Goal: Transaction & Acquisition: Book appointment/travel/reservation

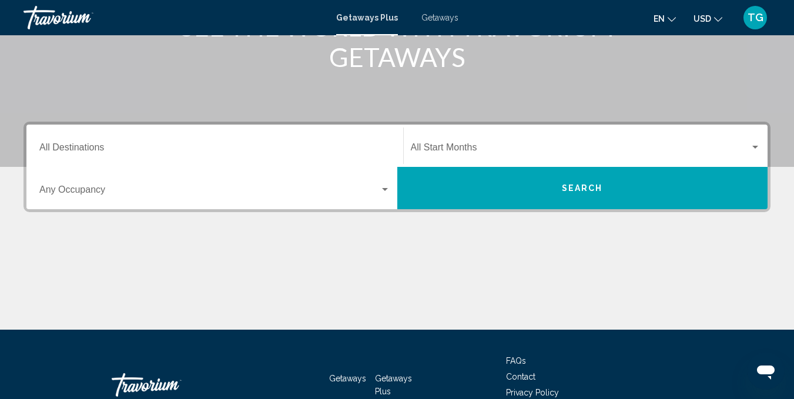
scroll to position [167, 0]
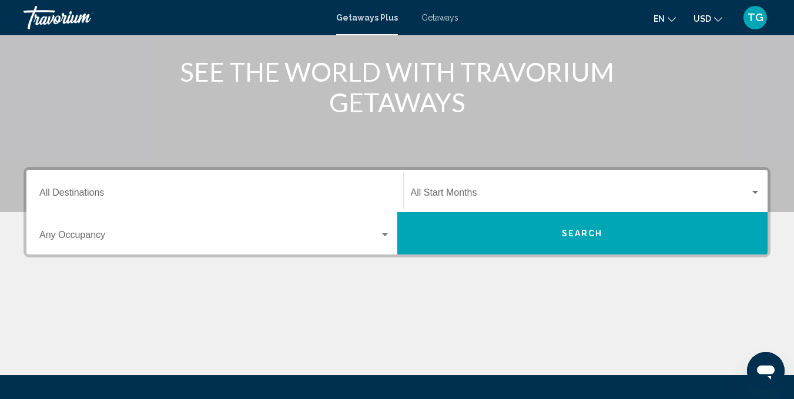
scroll to position [145, 0]
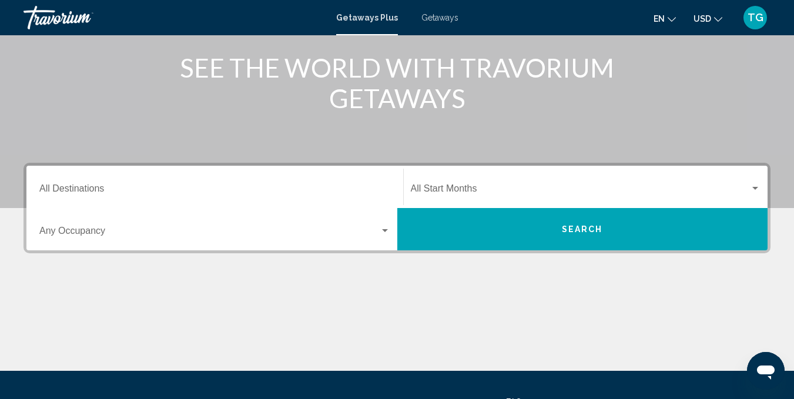
click at [384, 232] on div "Search widget" at bounding box center [385, 230] width 11 height 9
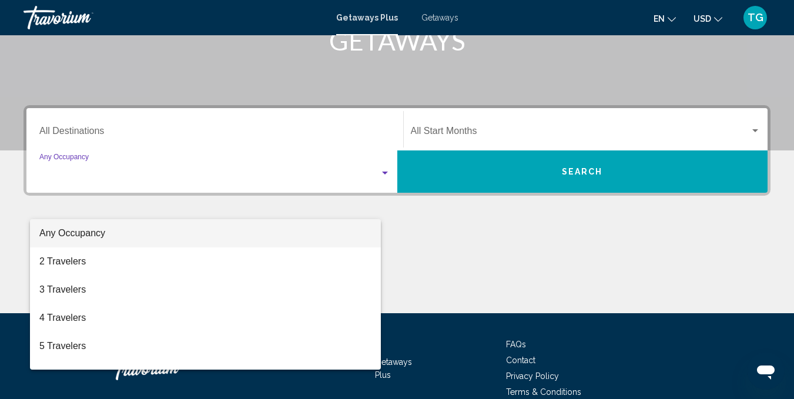
scroll to position [260, 0]
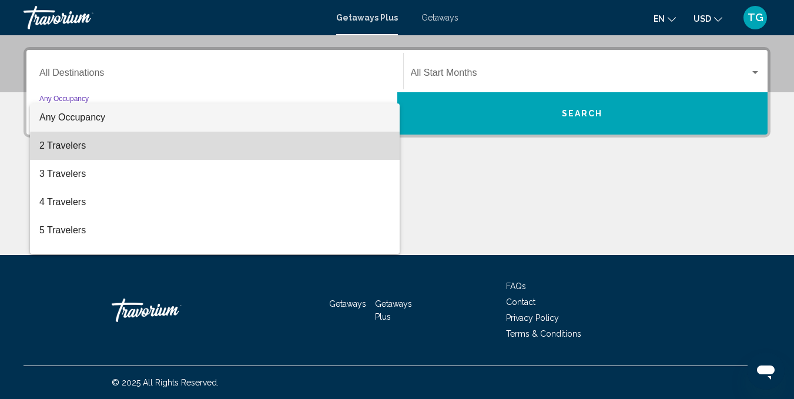
click at [369, 155] on span "2 Travelers" at bounding box center [214, 146] width 351 height 28
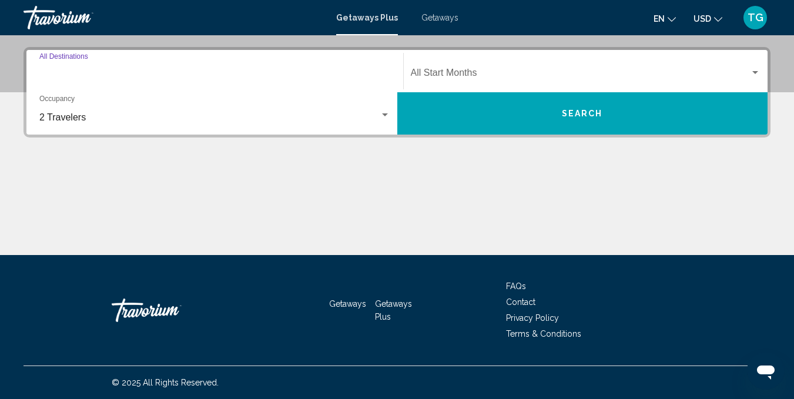
click at [78, 71] on input "Destination All Destinations" at bounding box center [214, 75] width 351 height 11
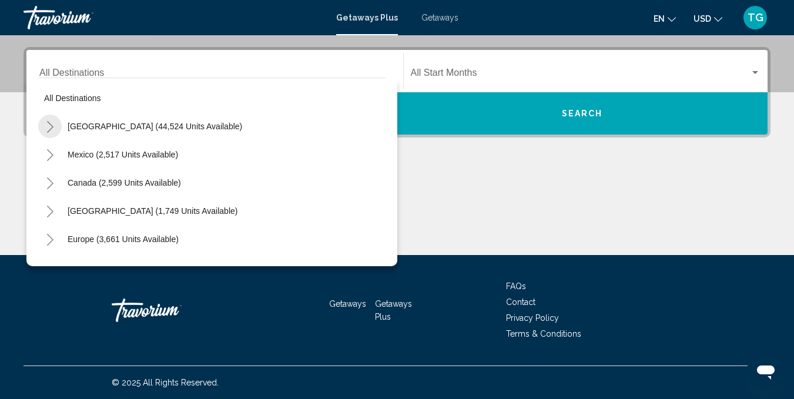
click at [51, 127] on icon "Toggle United States (44,524 units available)" at bounding box center [50, 127] width 9 height 12
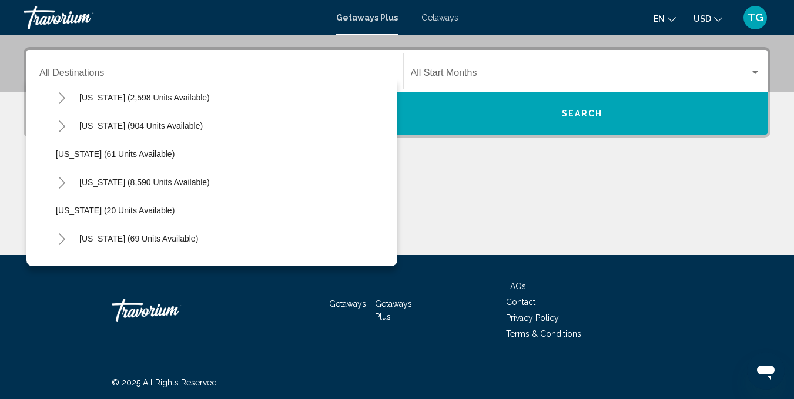
scroll to position [159, 0]
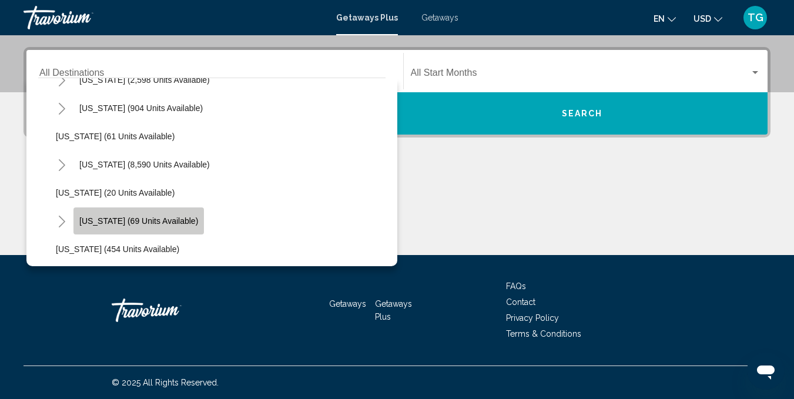
click at [166, 218] on span "[US_STATE] (69 units available)" at bounding box center [138, 220] width 119 height 9
type input "**********"
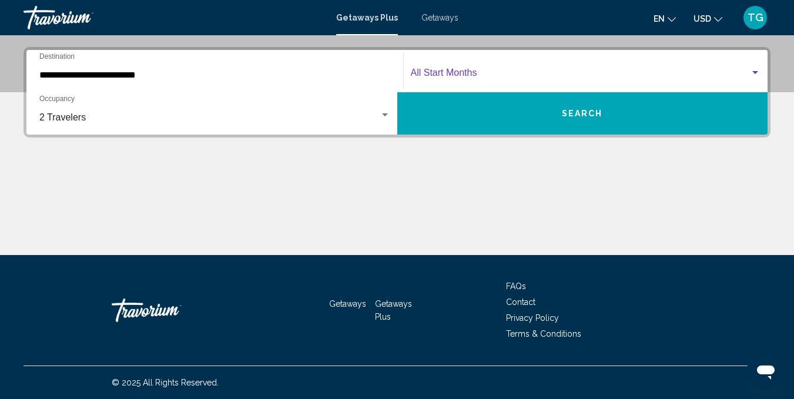
click at [757, 74] on div "Search widget" at bounding box center [755, 72] width 11 height 9
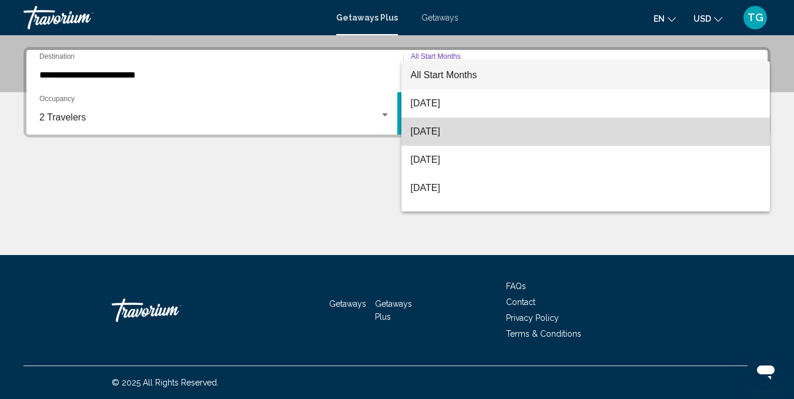
click at [589, 131] on span "[DATE]" at bounding box center [586, 132] width 350 height 28
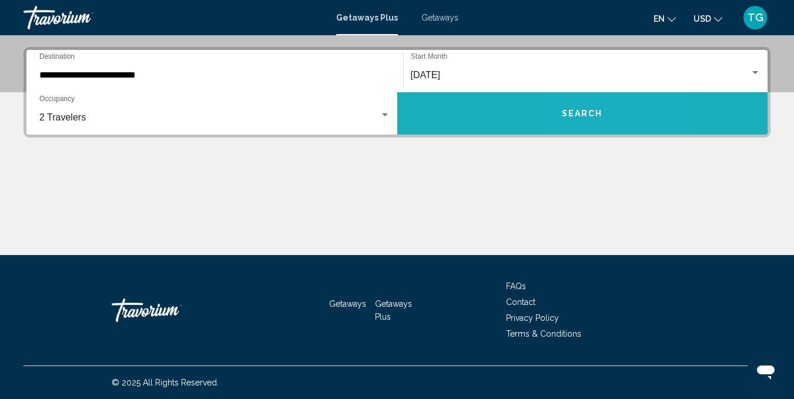
click at [588, 127] on button "Search" at bounding box center [582, 113] width 371 height 42
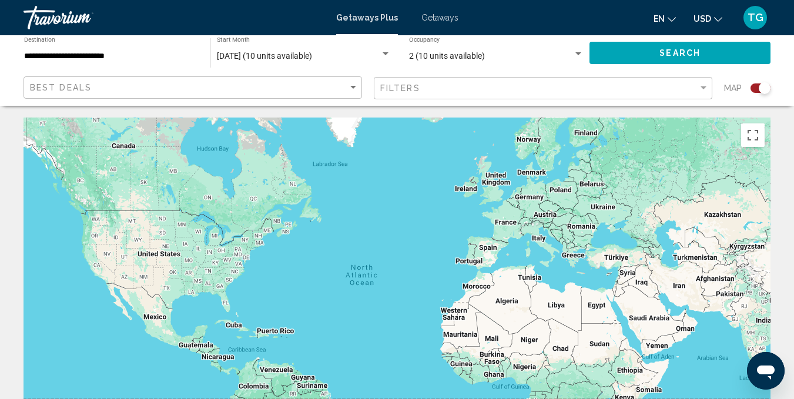
click at [764, 91] on div "Search widget" at bounding box center [765, 88] width 12 height 12
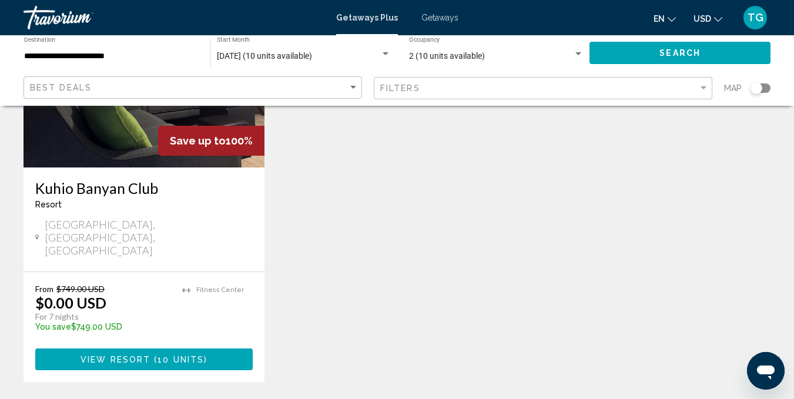
scroll to position [174, 0]
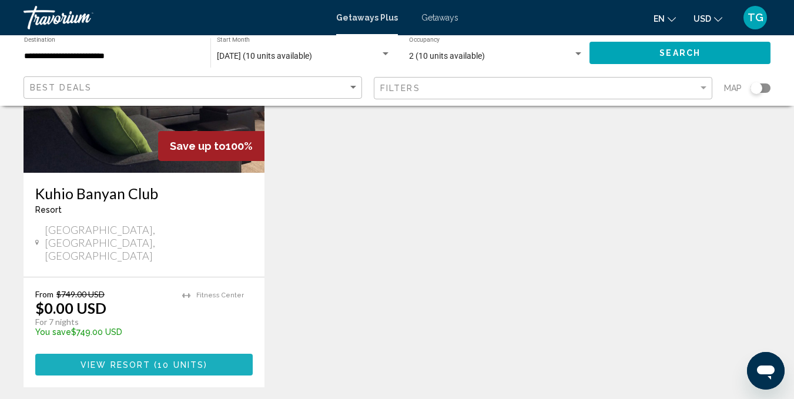
click at [92, 360] on span "View Resort" at bounding box center [116, 364] width 70 height 9
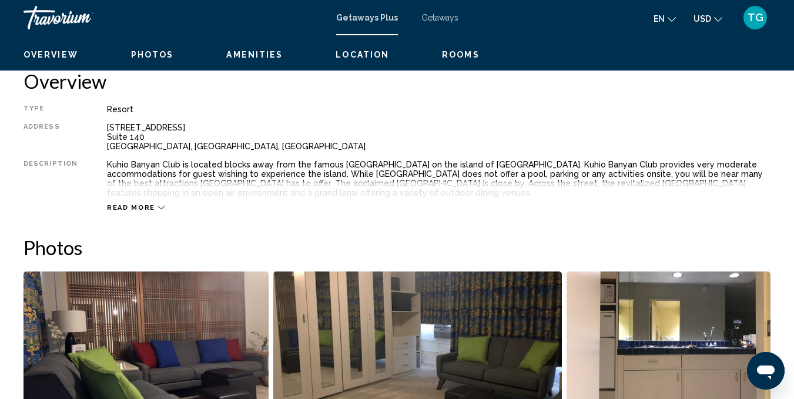
scroll to position [544, 0]
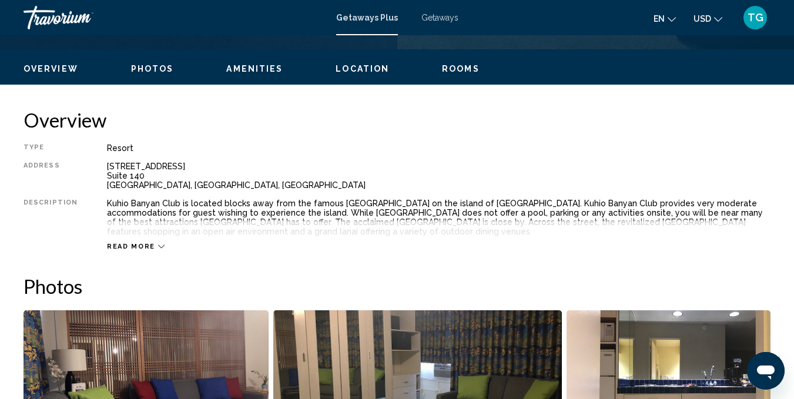
click at [144, 242] on button "Read more" at bounding box center [136, 246] width 58 height 9
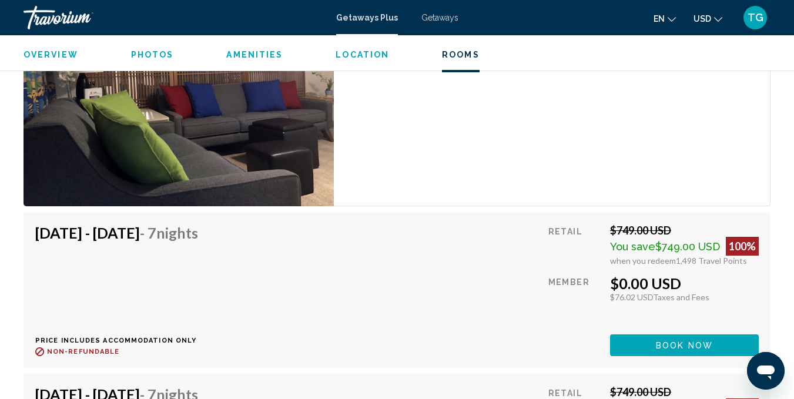
scroll to position [2243, 0]
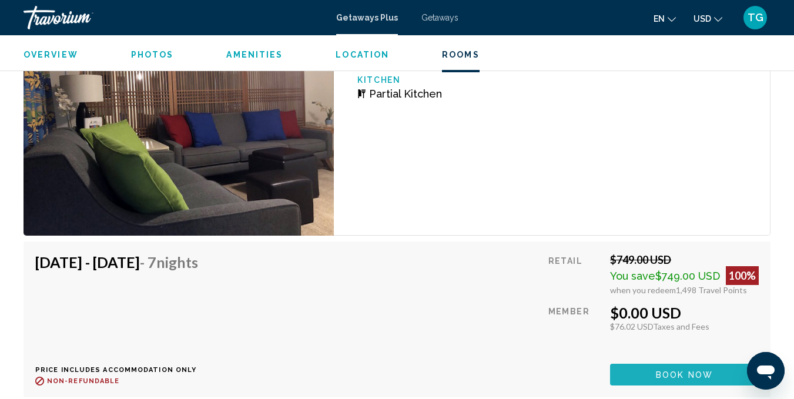
click at [670, 367] on button "Book now" at bounding box center [684, 375] width 149 height 22
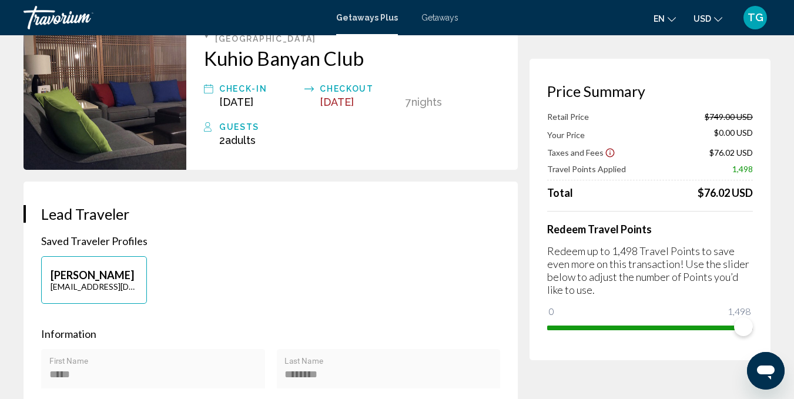
scroll to position [96, 0]
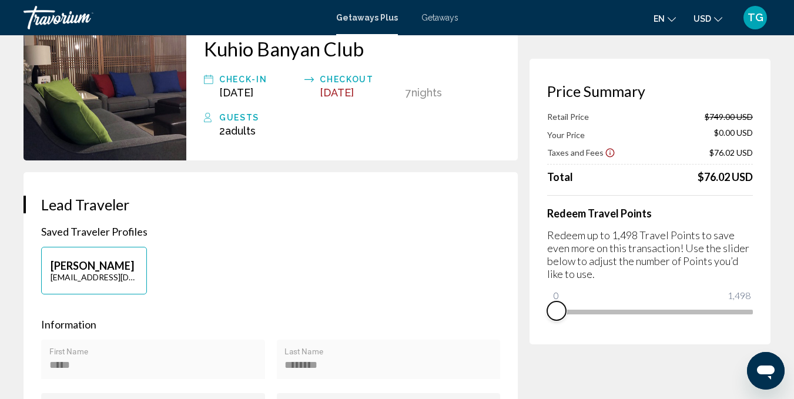
drag, startPoint x: 742, startPoint y: 327, endPoint x: 512, endPoint y: 336, distance: 230.6
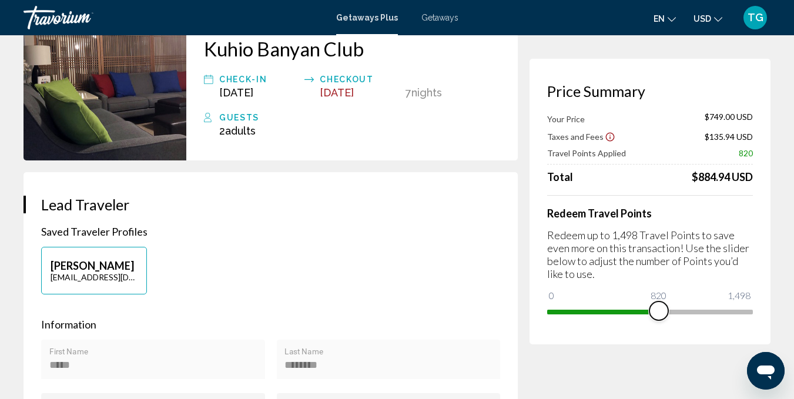
drag, startPoint x: 560, startPoint y: 293, endPoint x: 660, endPoint y: 309, distance: 101.3
click at [660, 309] on span "Main content" at bounding box center [659, 311] width 19 height 19
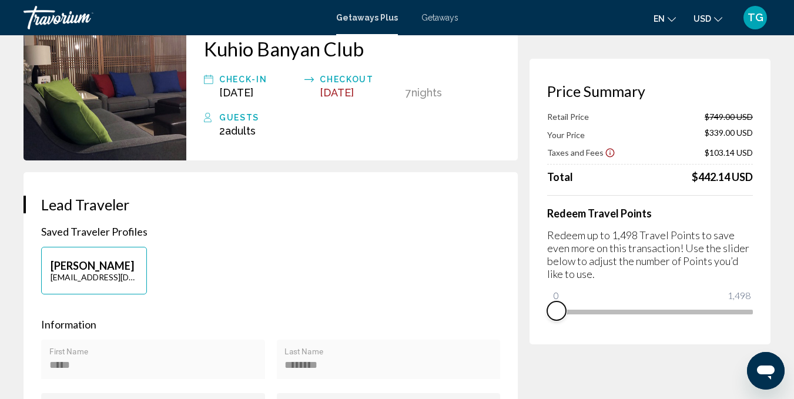
drag, startPoint x: 659, startPoint y: 322, endPoint x: 523, endPoint y: 329, distance: 136.0
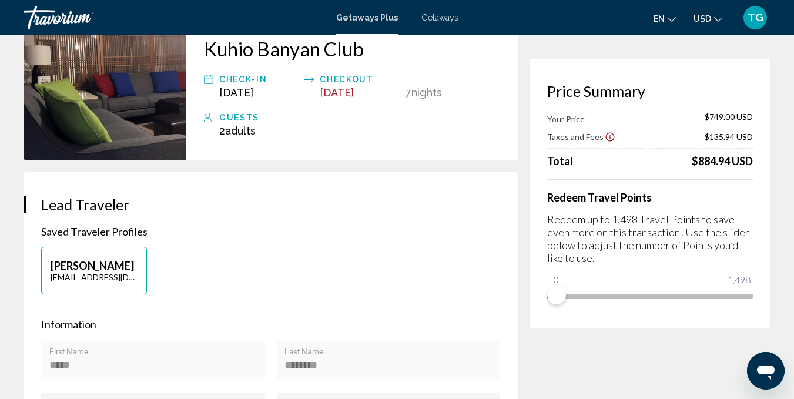
click at [233, 125] on span "Adults" at bounding box center [240, 131] width 31 height 12
click at [209, 111] on icon "Main content" at bounding box center [208, 118] width 9 height 14
click at [235, 111] on div "Guests" at bounding box center [359, 118] width 281 height 14
click at [236, 125] on span "Adults" at bounding box center [240, 131] width 31 height 12
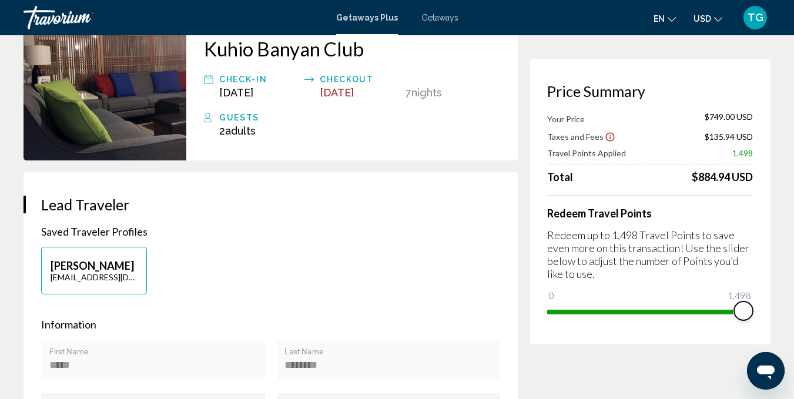
drag, startPoint x: 553, startPoint y: 295, endPoint x: 799, endPoint y: 307, distance: 247.2
click at [794, 303] on html "Skip to main content Getaways Plus Getaways en English Español Français Italian…" at bounding box center [397, 103] width 794 height 399
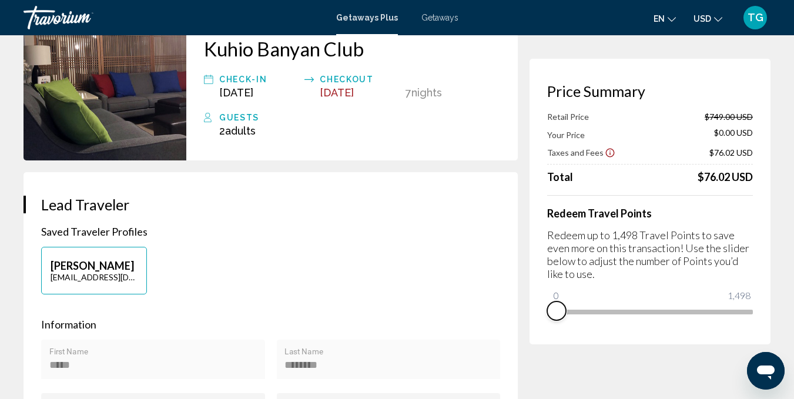
drag, startPoint x: 746, startPoint y: 324, endPoint x: 534, endPoint y: 315, distance: 211.9
click at [534, 315] on div "Price Summary Retail Price $749.00 USD Your Price $0.00 USD Taxes and Fees $76.…" at bounding box center [650, 202] width 241 height 286
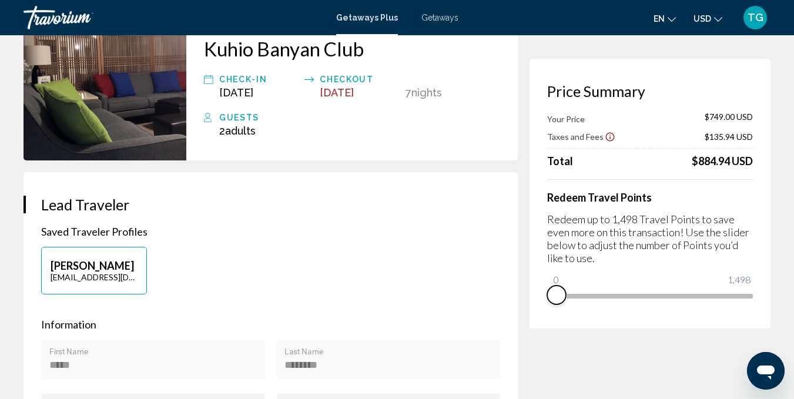
scroll to position [0, 0]
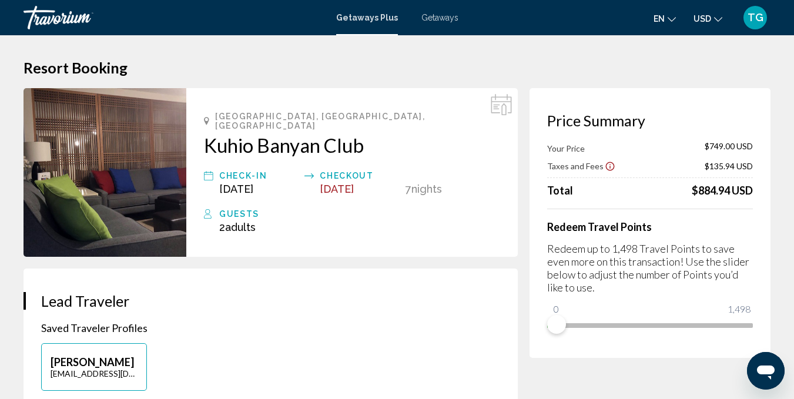
click at [240, 221] on span "Adults" at bounding box center [240, 227] width 31 height 12
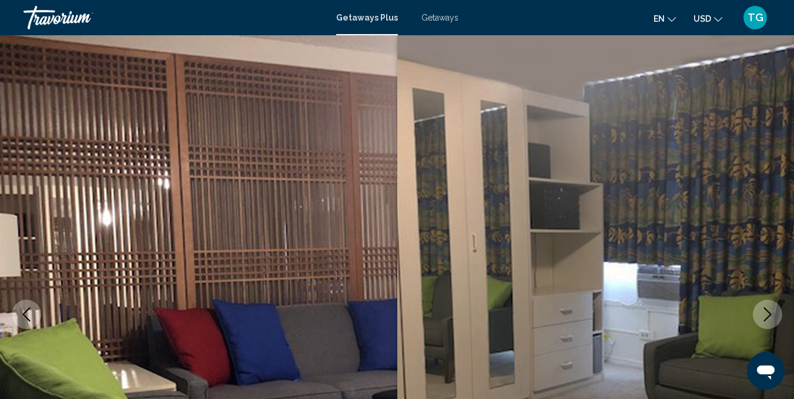
scroll to position [115, 0]
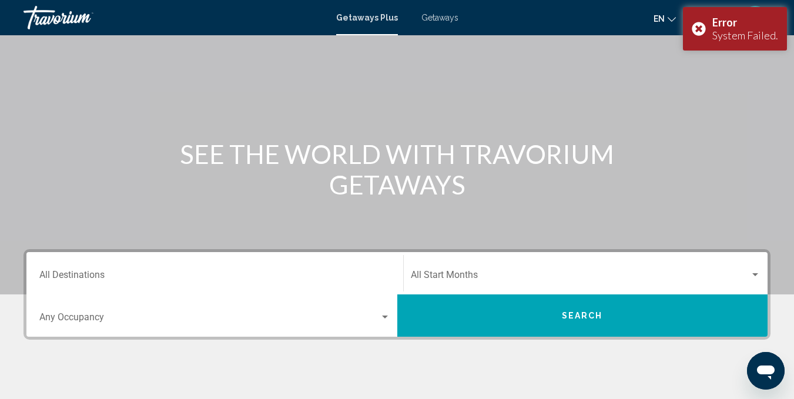
scroll to position [52, 0]
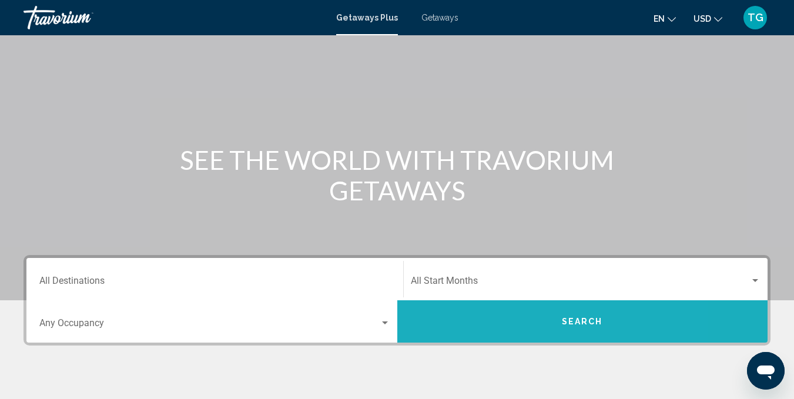
click at [440, 335] on button "Search" at bounding box center [582, 321] width 371 height 42
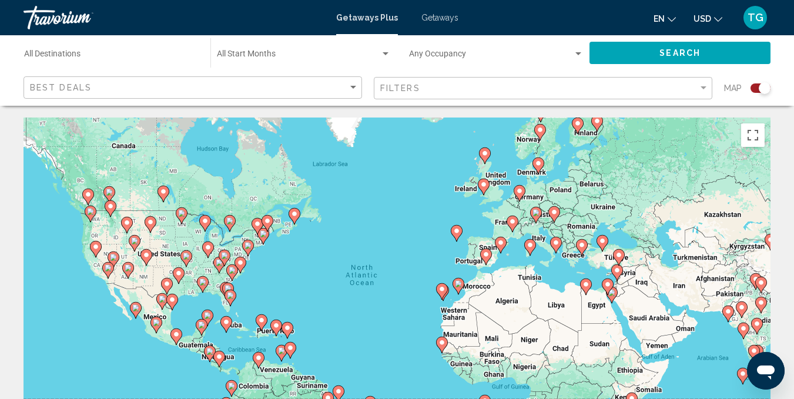
click at [762, 93] on div "Search widget" at bounding box center [765, 88] width 12 height 12
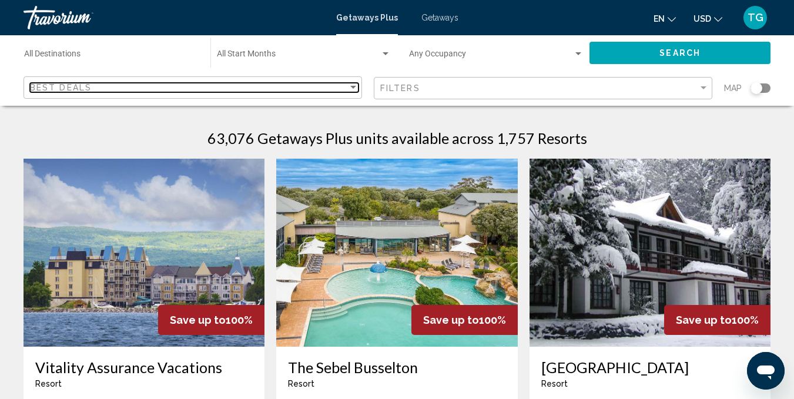
click at [353, 89] on div "Sort by" at bounding box center [353, 87] width 6 height 3
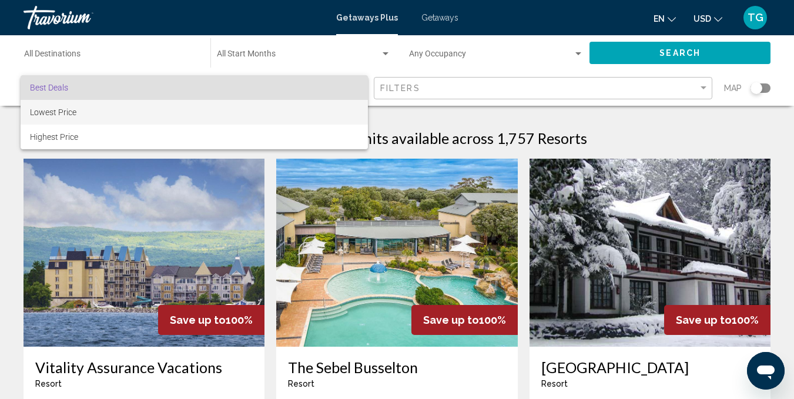
click at [321, 113] on span "Lowest Price" at bounding box center [194, 112] width 329 height 25
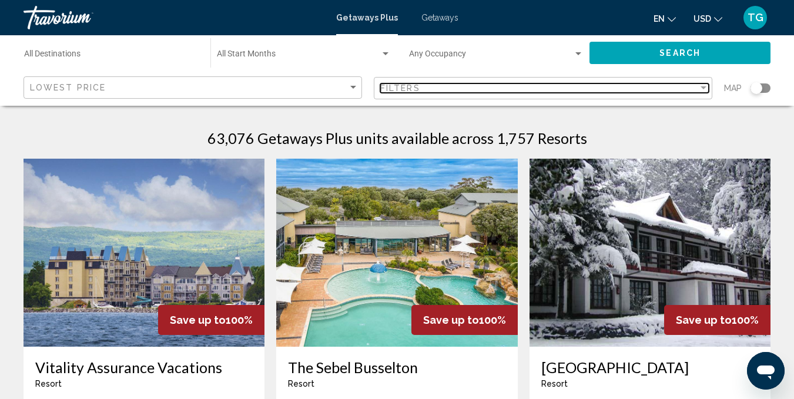
click at [697, 88] on div "Filters" at bounding box center [539, 87] width 318 height 9
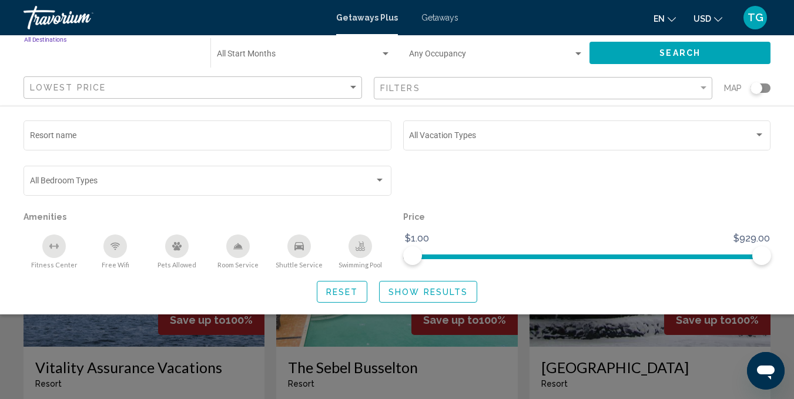
click at [62, 57] on input "Destination All Destinations" at bounding box center [111, 56] width 175 height 9
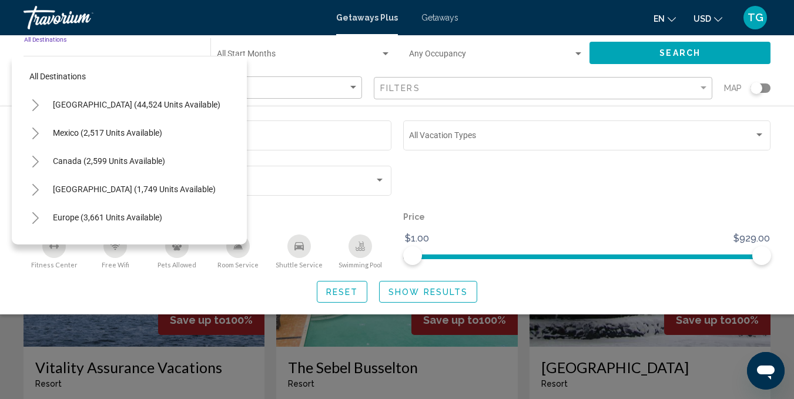
click at [34, 109] on icon "Toggle United States (44,524 units available)" at bounding box center [35, 105] width 6 height 12
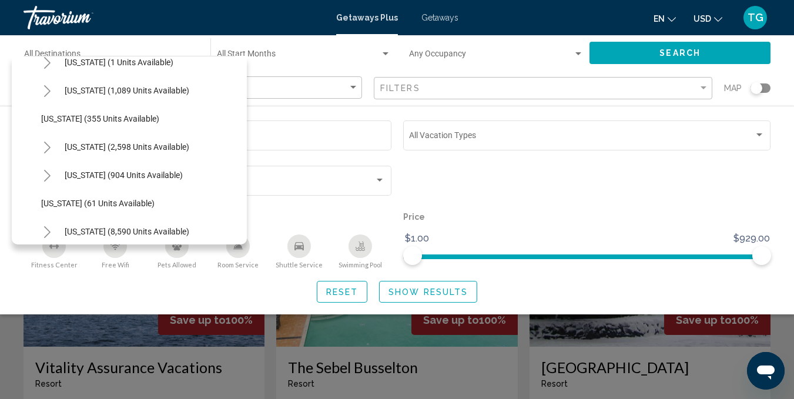
scroll to position [65, 0]
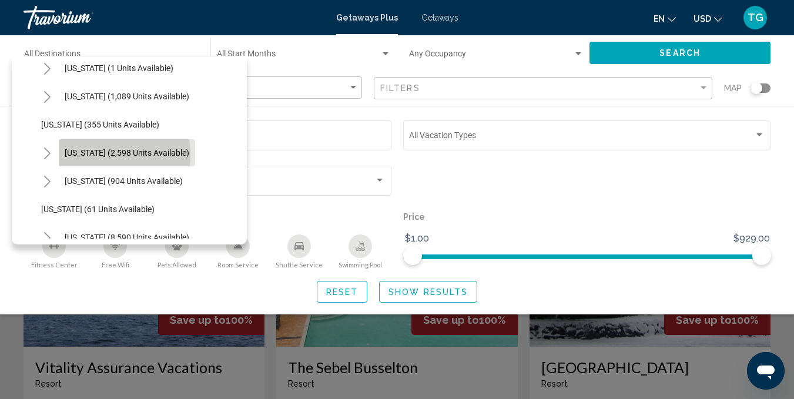
click at [73, 155] on span "[US_STATE] (2,598 units available)" at bounding box center [127, 152] width 125 height 9
type input "**********"
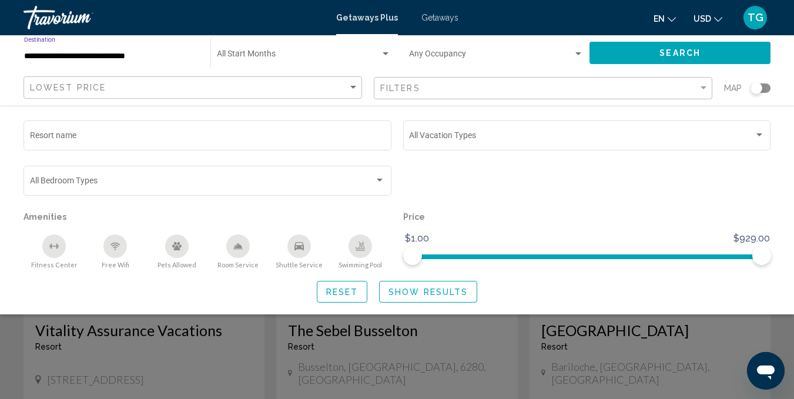
scroll to position [0, 0]
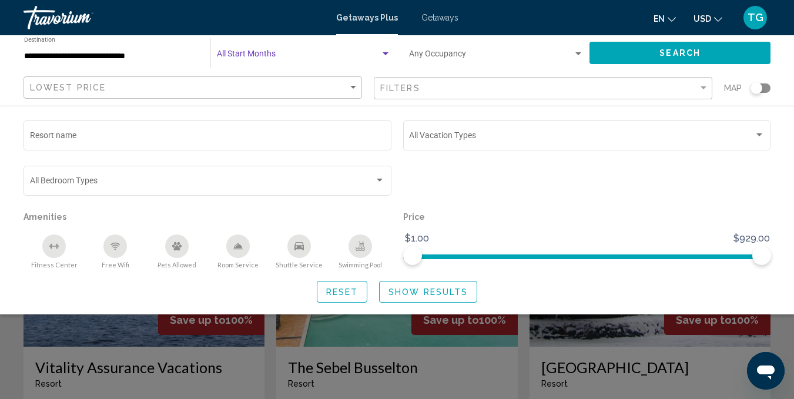
click at [270, 54] on span "Search widget" at bounding box center [298, 56] width 163 height 9
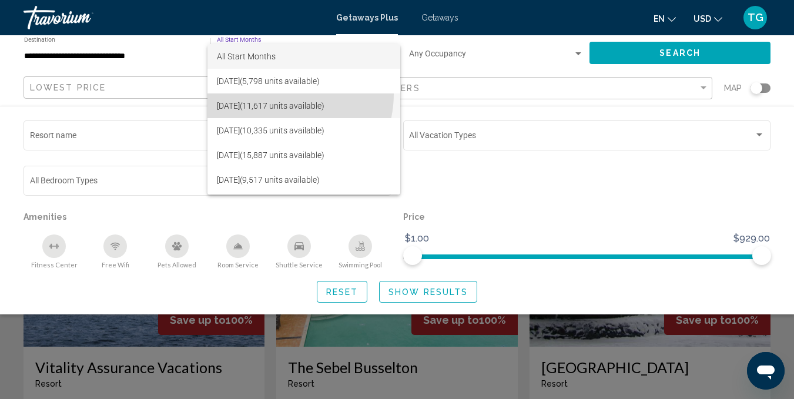
click at [279, 94] on span "[DATE] (11,617 units available)" at bounding box center [304, 105] width 174 height 25
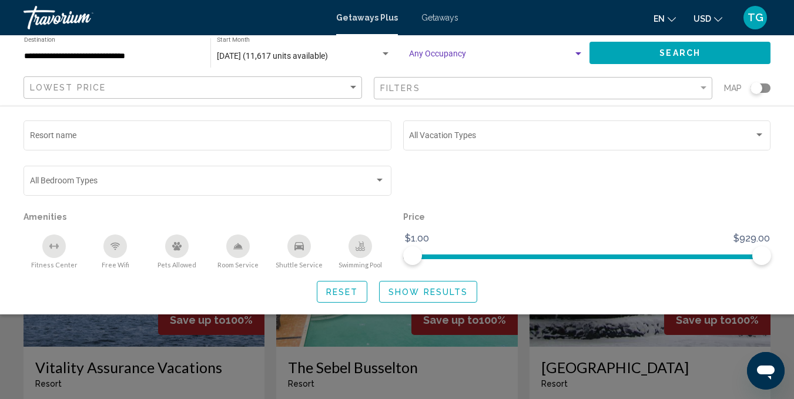
click at [578, 52] on div "Search widget" at bounding box center [579, 53] width 6 height 3
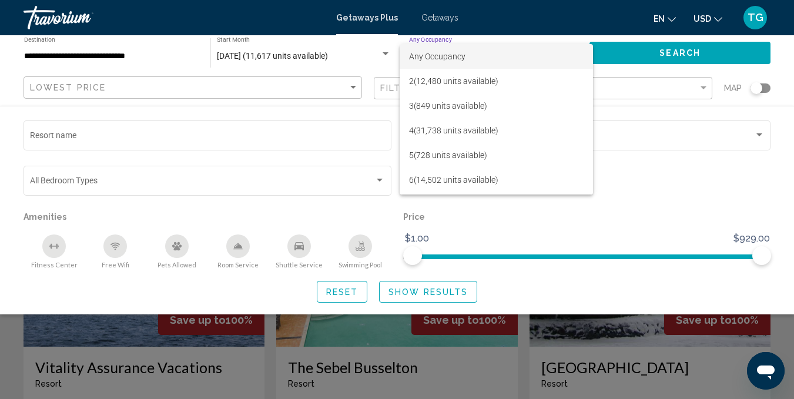
click at [641, 135] on div at bounding box center [397, 199] width 794 height 399
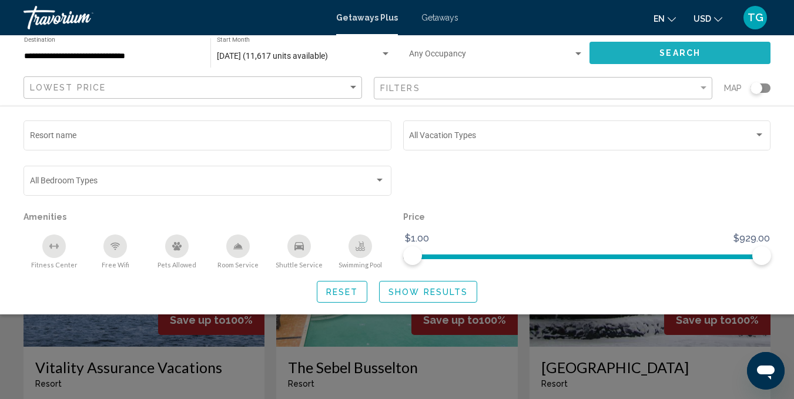
click at [667, 54] on span "Search" at bounding box center [680, 53] width 41 height 9
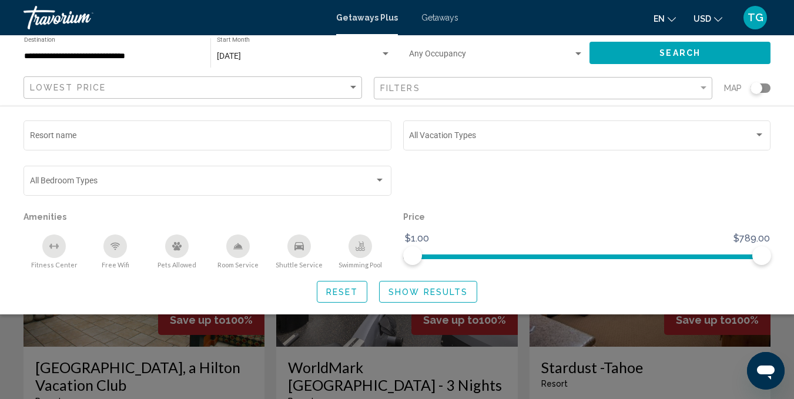
click at [789, 12] on div "Getaways Plus Getaways en English Español Français Italiano Português русский U…" at bounding box center [397, 17] width 794 height 25
click at [400, 293] on span "Show Results" at bounding box center [428, 291] width 79 height 9
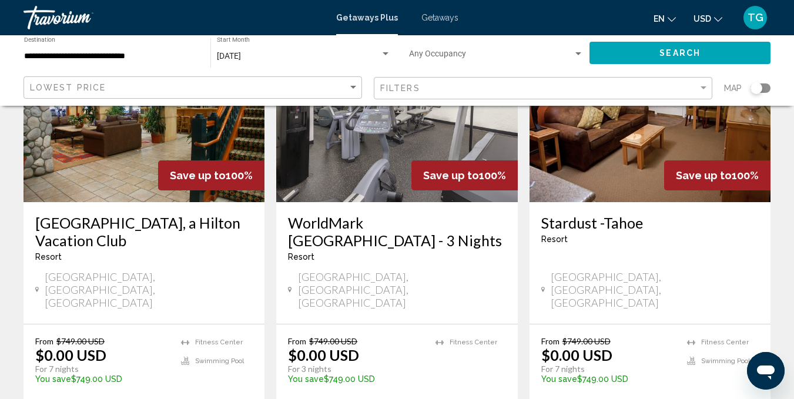
scroll to position [167, 0]
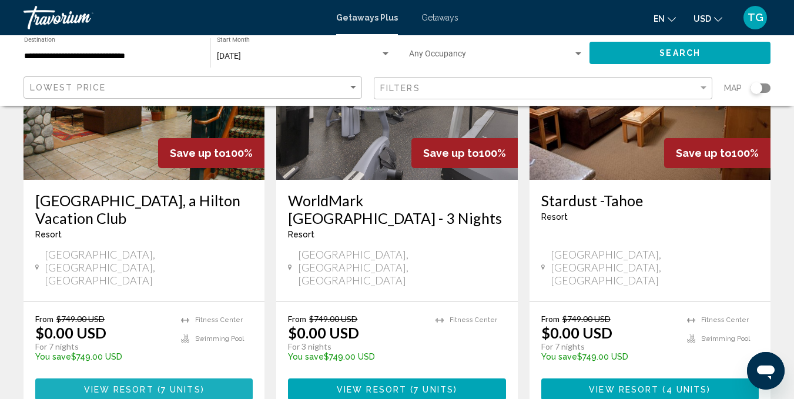
click at [199, 379] on button "View Resort ( 7 units )" at bounding box center [144, 390] width 218 height 22
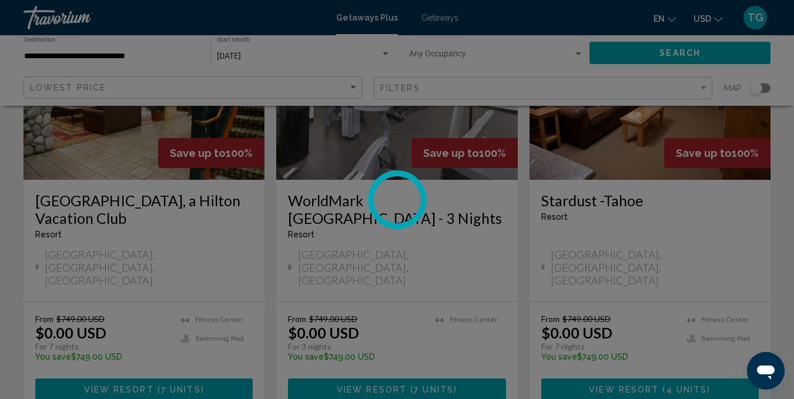
scroll to position [115, 0]
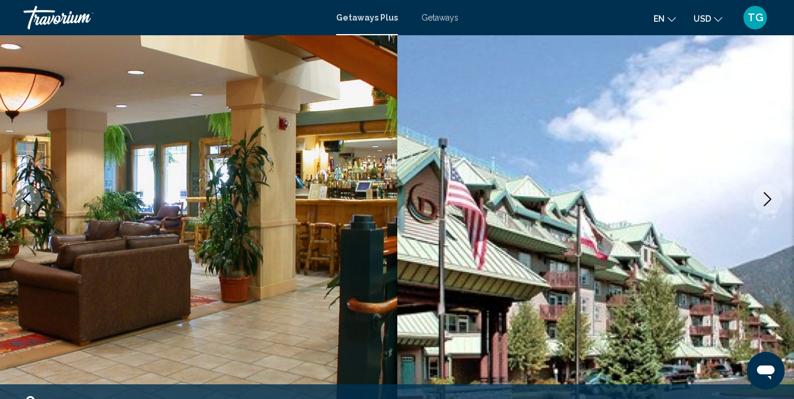
click at [762, 193] on icon "Next image" at bounding box center [768, 199] width 14 height 14
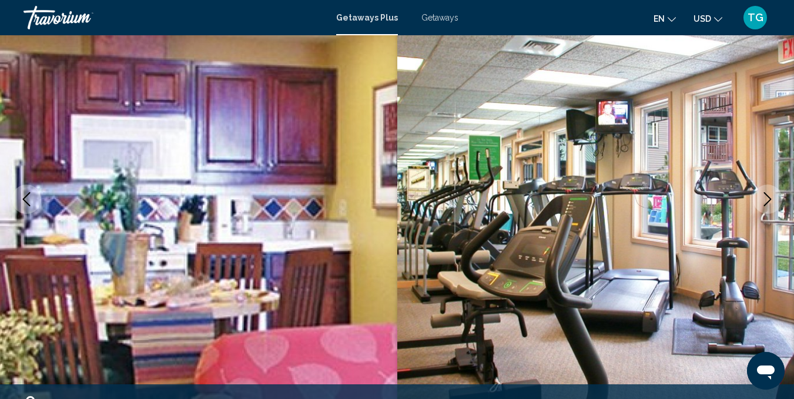
click at [762, 193] on icon "Next image" at bounding box center [768, 199] width 14 height 14
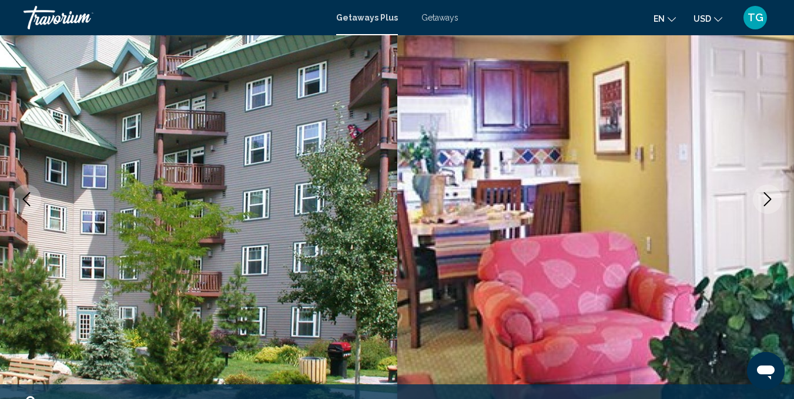
click at [762, 193] on icon "Next image" at bounding box center [768, 199] width 14 height 14
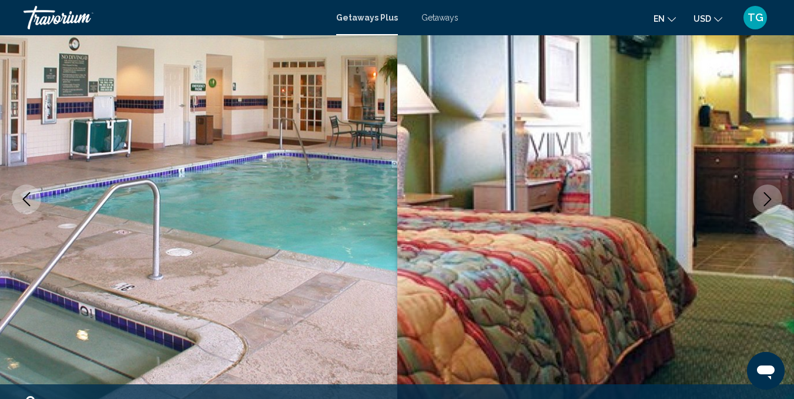
click at [762, 193] on icon "Next image" at bounding box center [768, 199] width 14 height 14
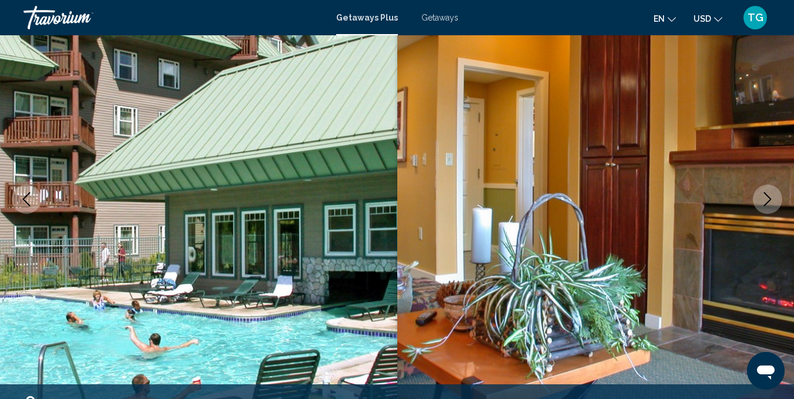
click at [762, 193] on icon "Next image" at bounding box center [768, 199] width 14 height 14
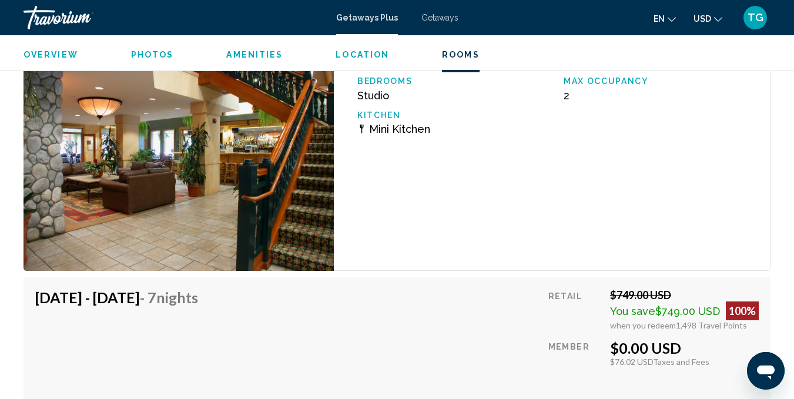
scroll to position [2216, 0]
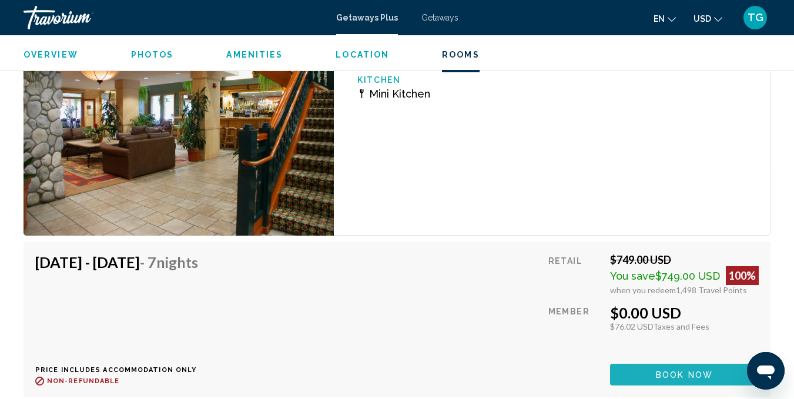
click at [654, 374] on button "Book now" at bounding box center [684, 375] width 149 height 22
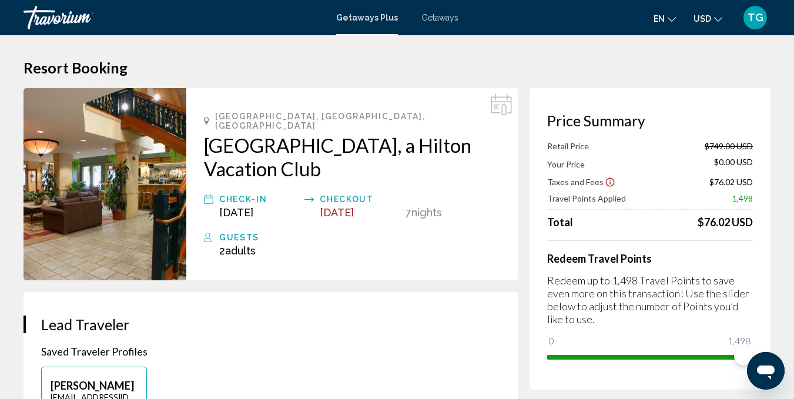
click at [233, 230] on div "Guests" at bounding box center [359, 237] width 281 height 14
click at [209, 230] on icon "Main content" at bounding box center [208, 237] width 9 height 14
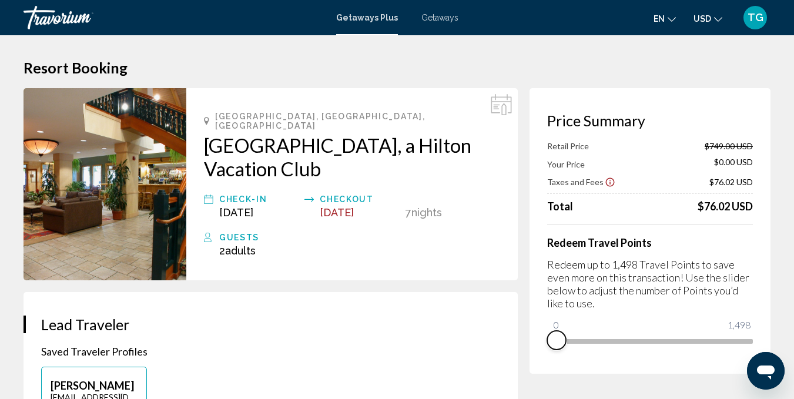
drag, startPoint x: 740, startPoint y: 358, endPoint x: 534, endPoint y: 333, distance: 207.9
click at [534, 333] on div "Price Summary Retail Price $749.00 USD Your Price $0.00 USD Taxes and Fees $76.…" at bounding box center [650, 231] width 241 height 286
